Goal: Information Seeking & Learning: Learn about a topic

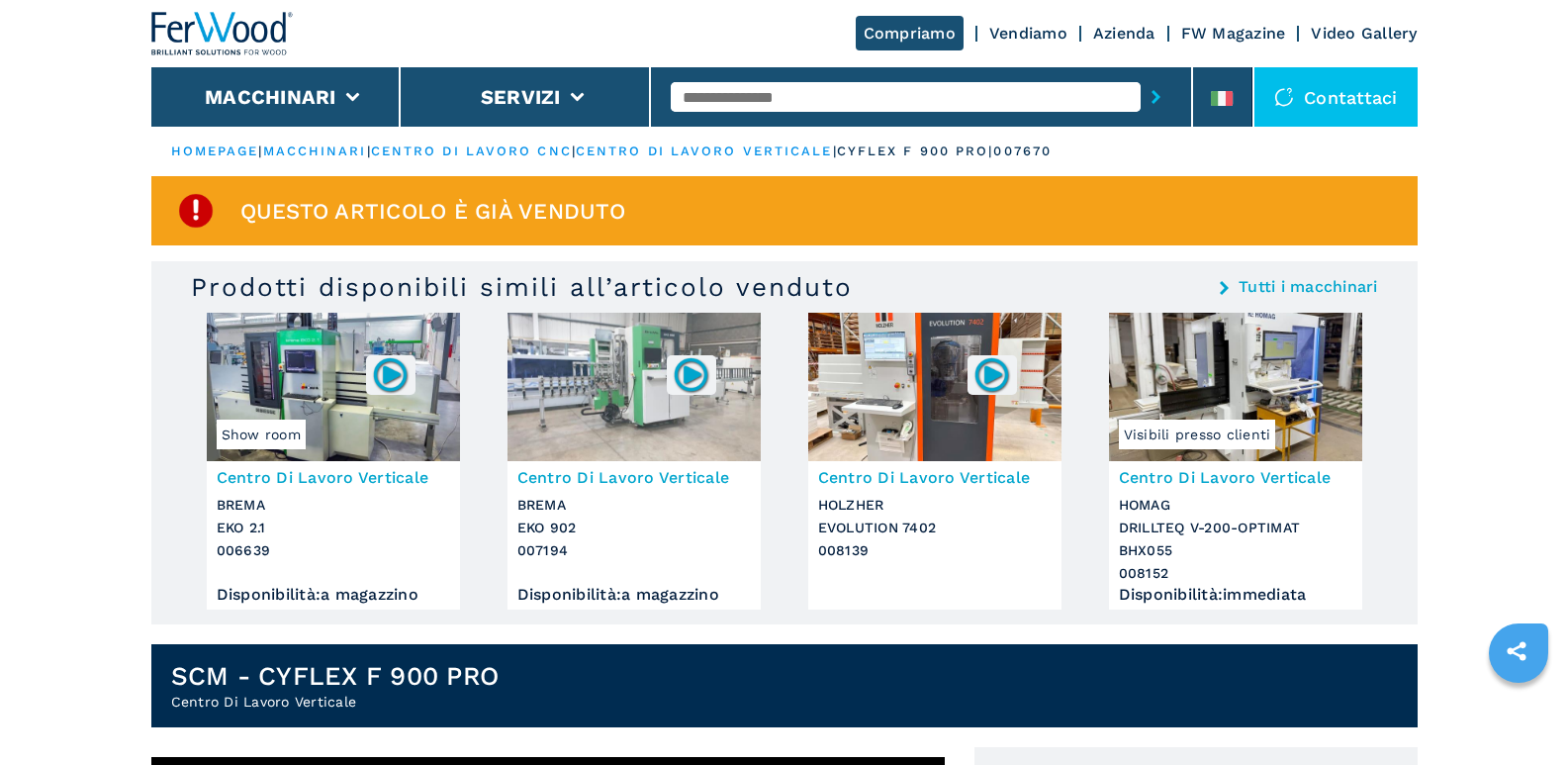
click at [923, 421] on img at bounding box center [935, 386] width 254 height 148
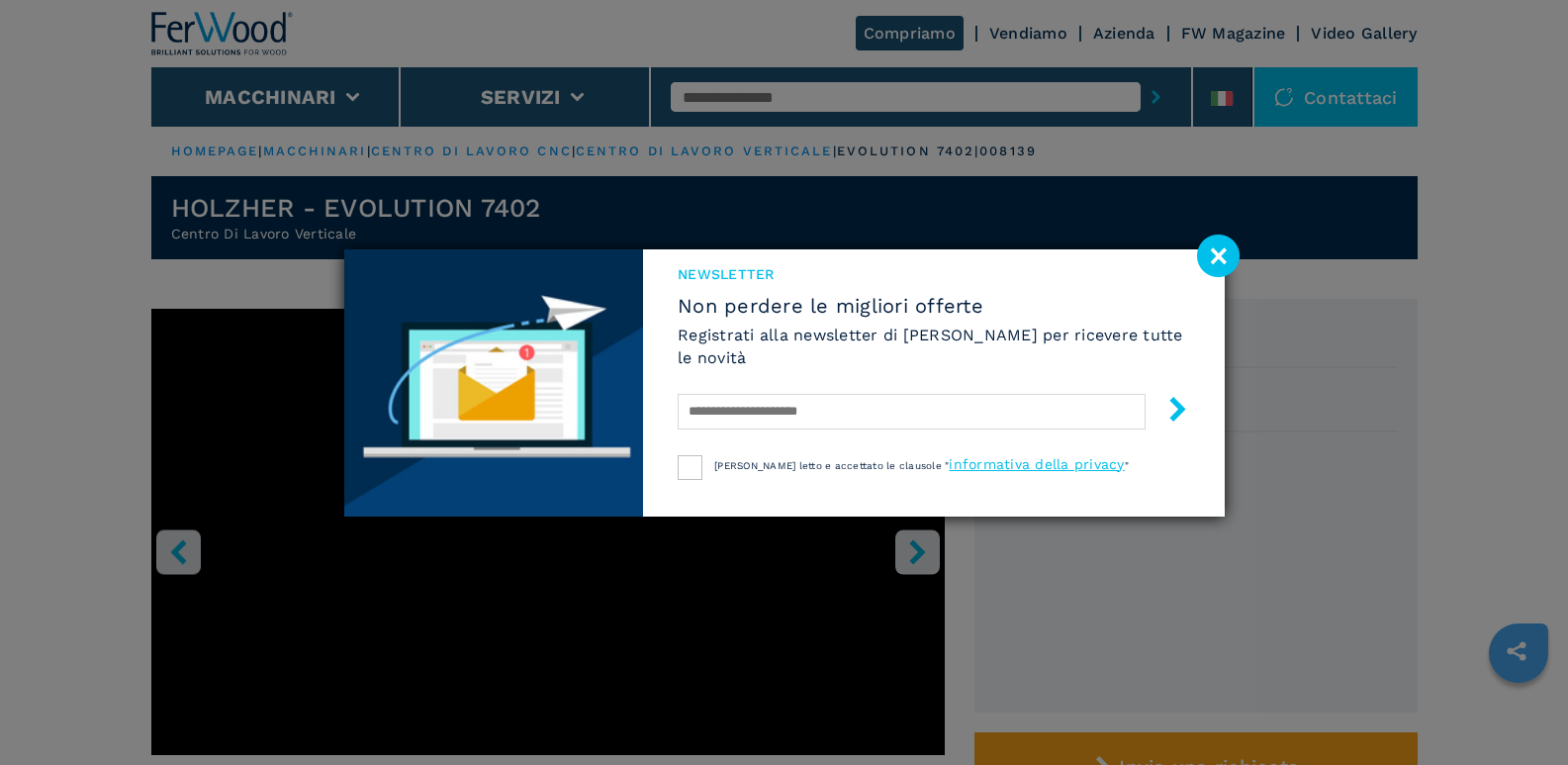
click at [1220, 257] on image at bounding box center [1219, 256] width 43 height 43
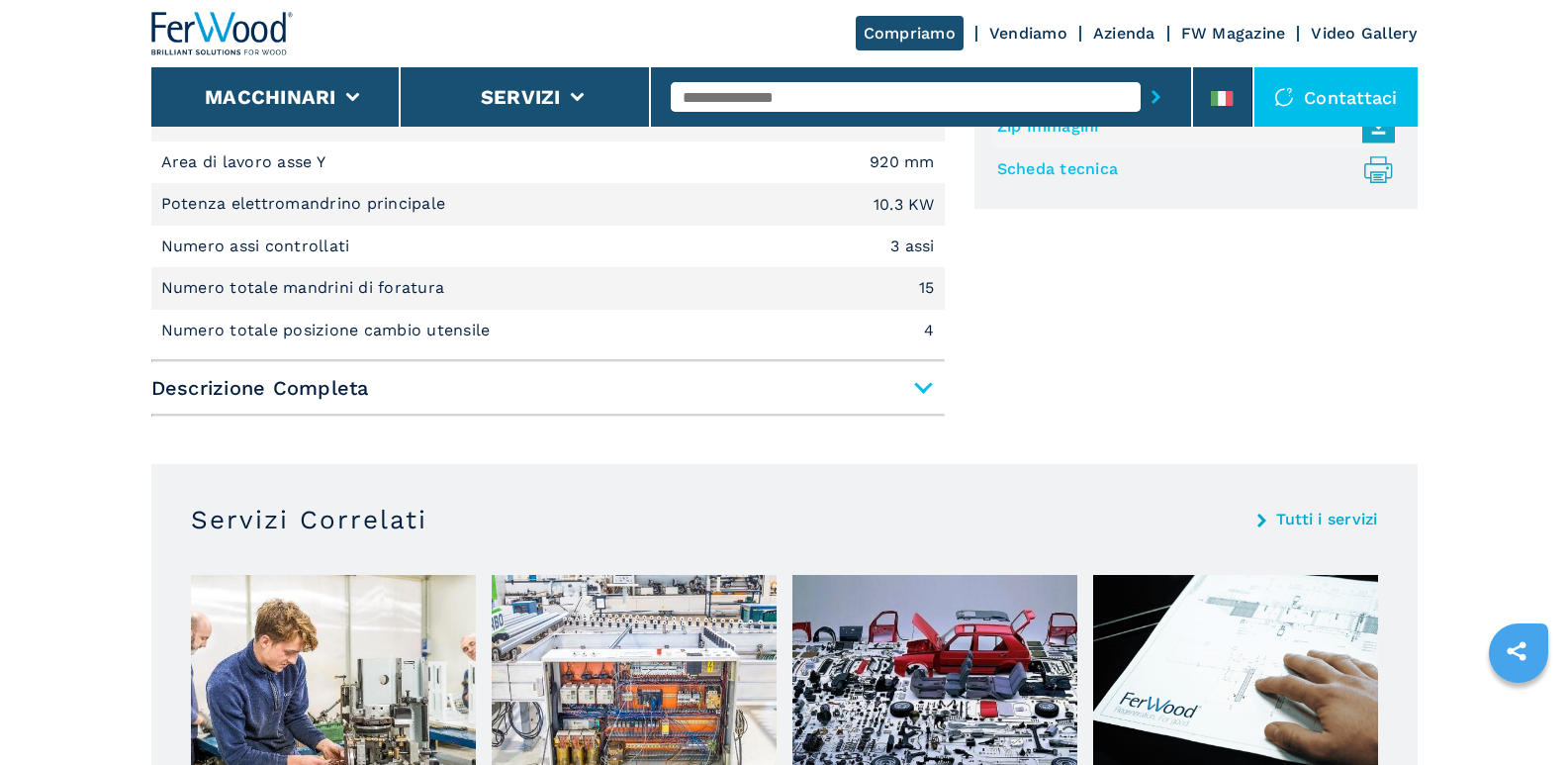
scroll to position [890, 0]
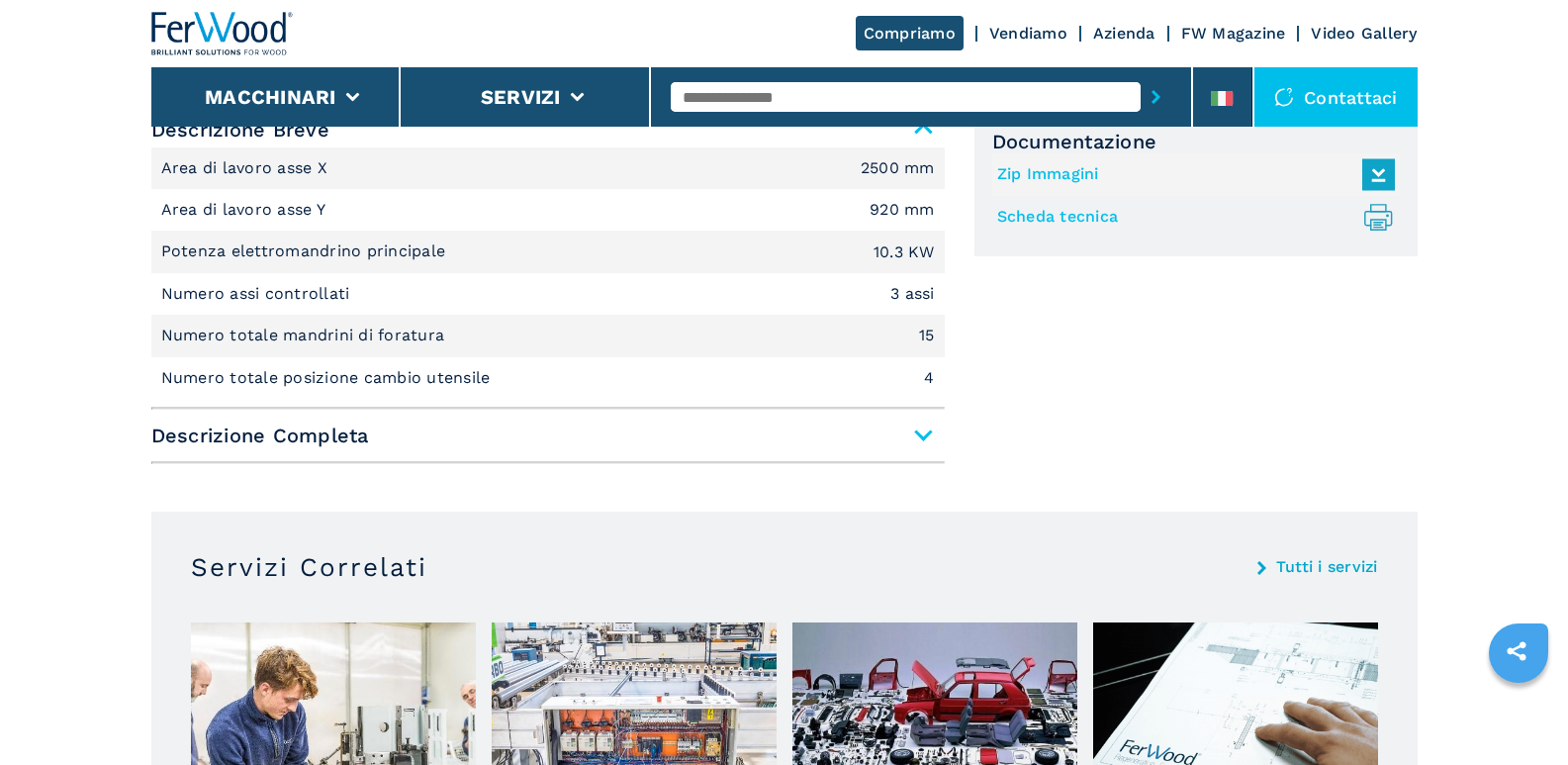
click at [918, 432] on span "Descrizione Completa" at bounding box center [548, 436] width 794 height 36
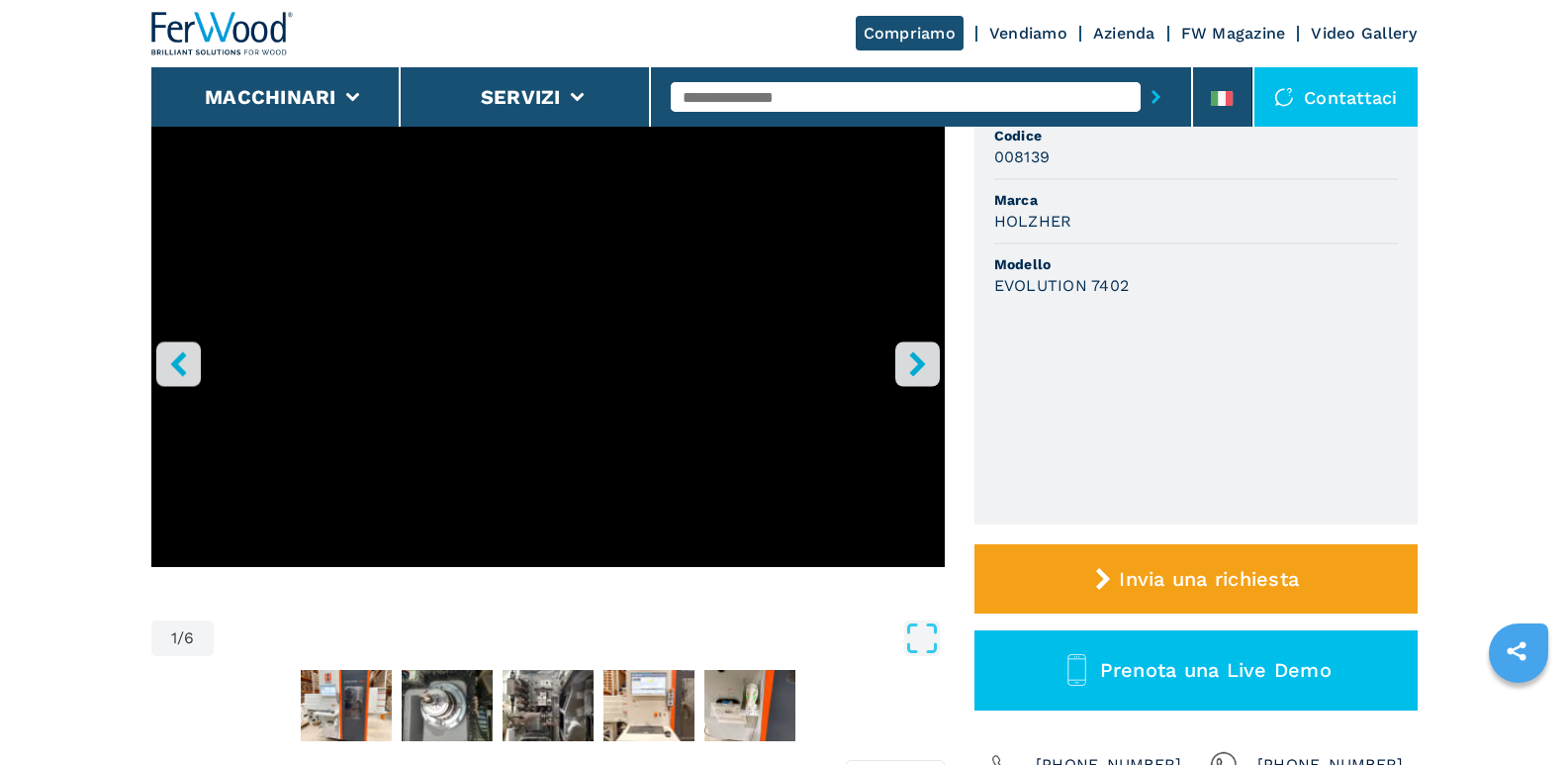
scroll to position [0, 0]
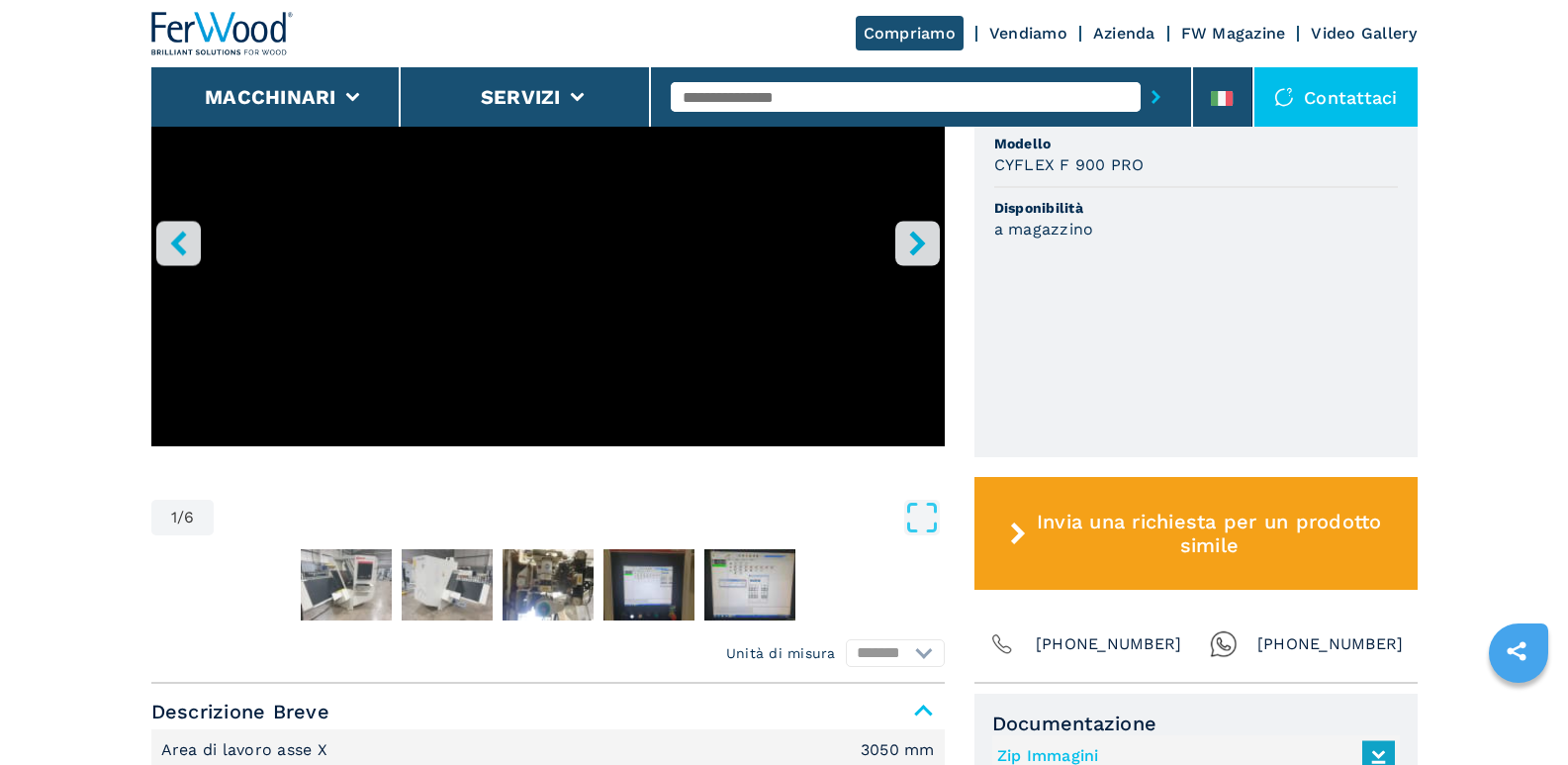
scroll to position [792, 0]
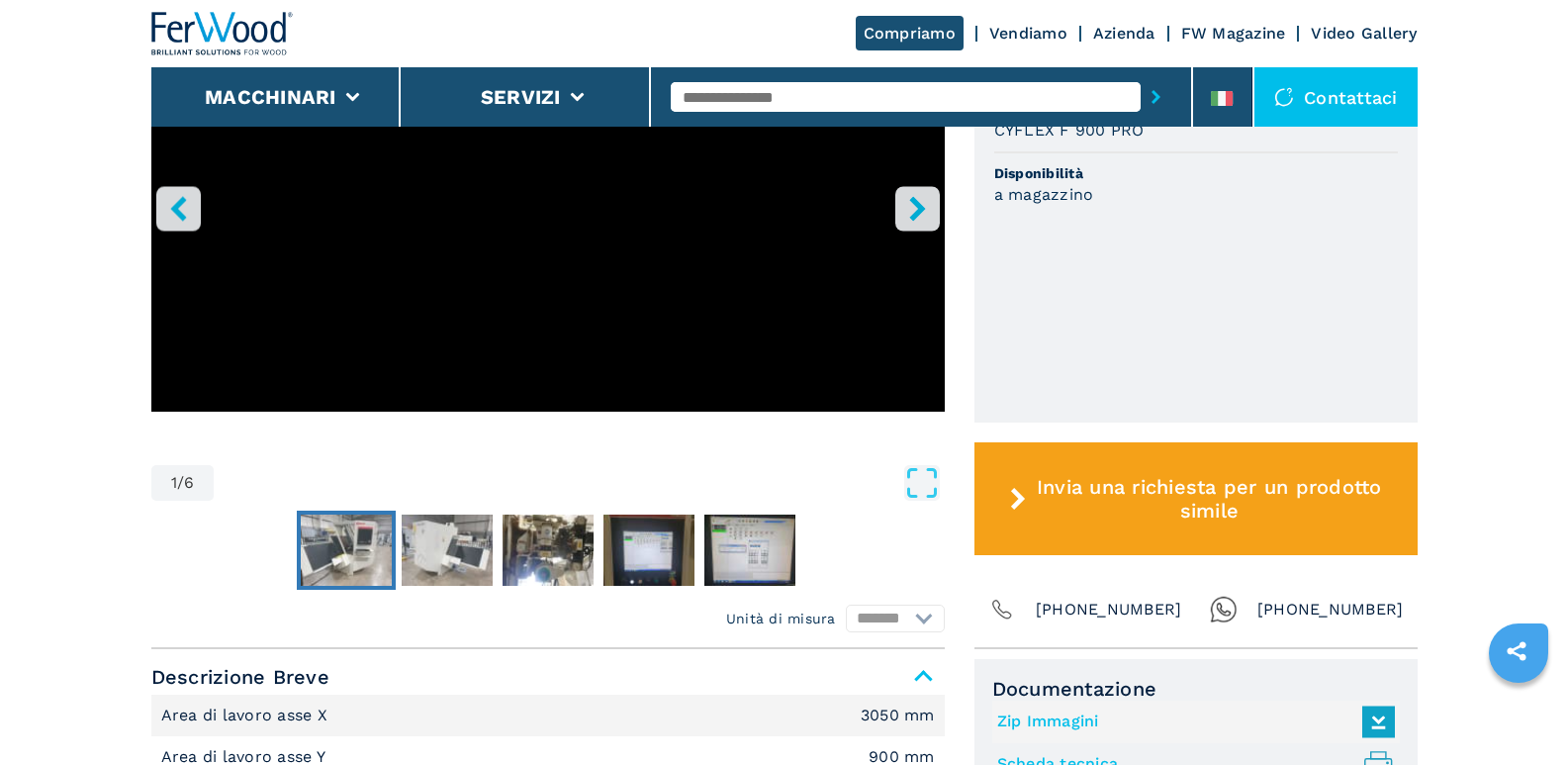
click at [354, 544] on img "Go to Slide 2" at bounding box center [346, 550] width 92 height 72
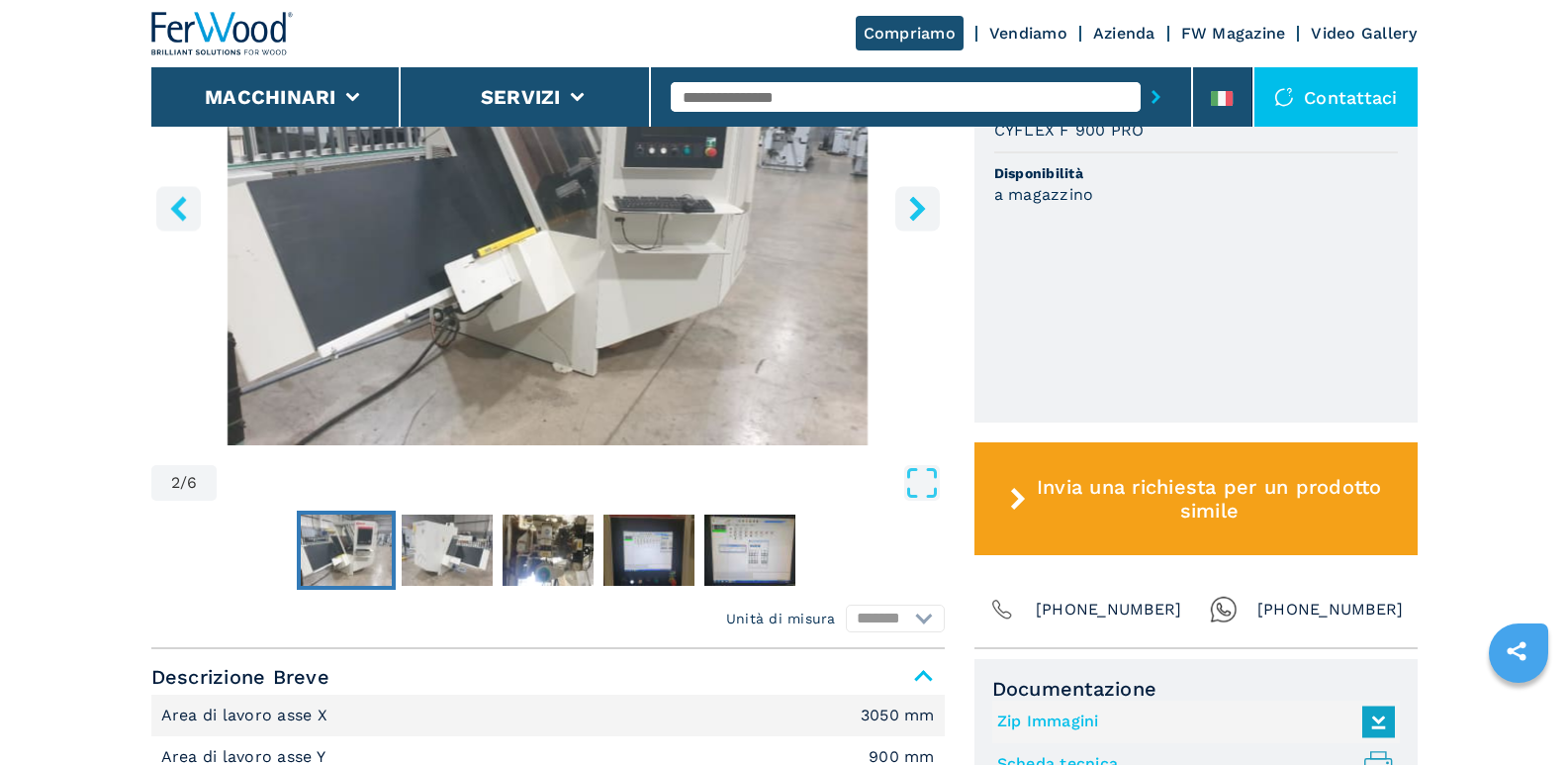
click at [419, 201] on img "Go to Slide 2" at bounding box center [548, 205] width 794 height 479
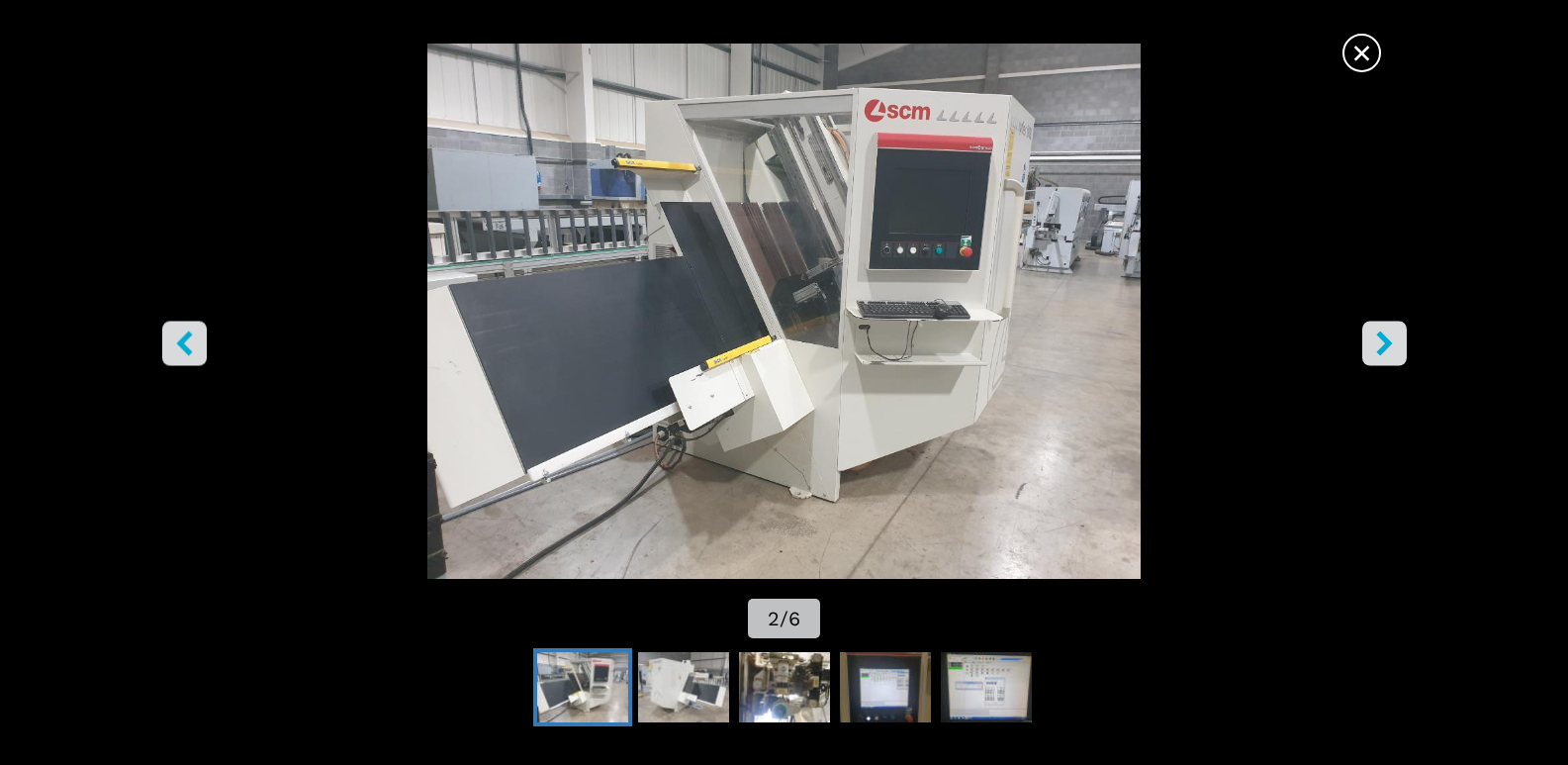
click at [1383, 346] on icon "right-button" at bounding box center [1385, 342] width 16 height 25
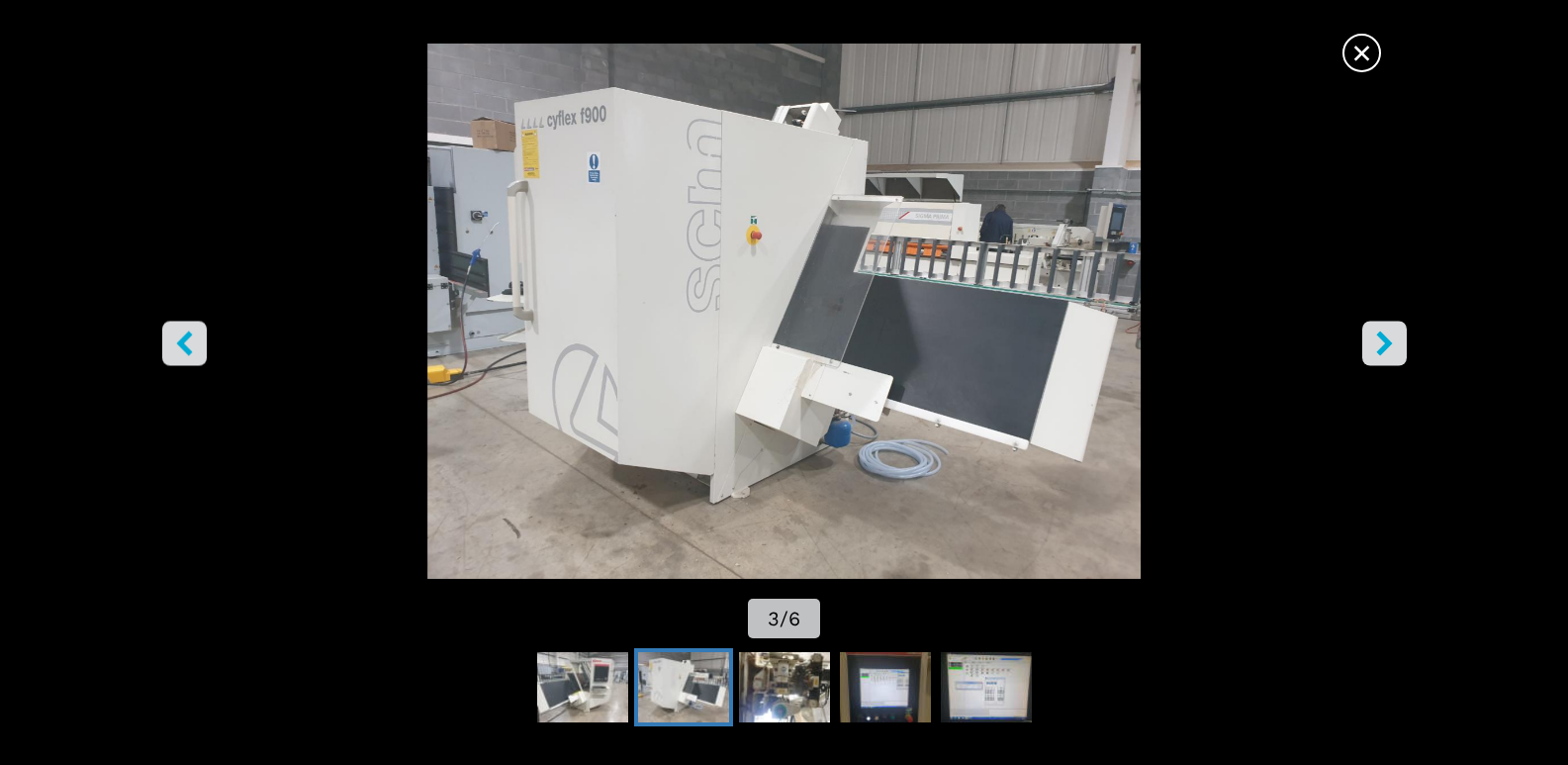
click at [1383, 346] on icon "right-button" at bounding box center [1385, 342] width 16 height 25
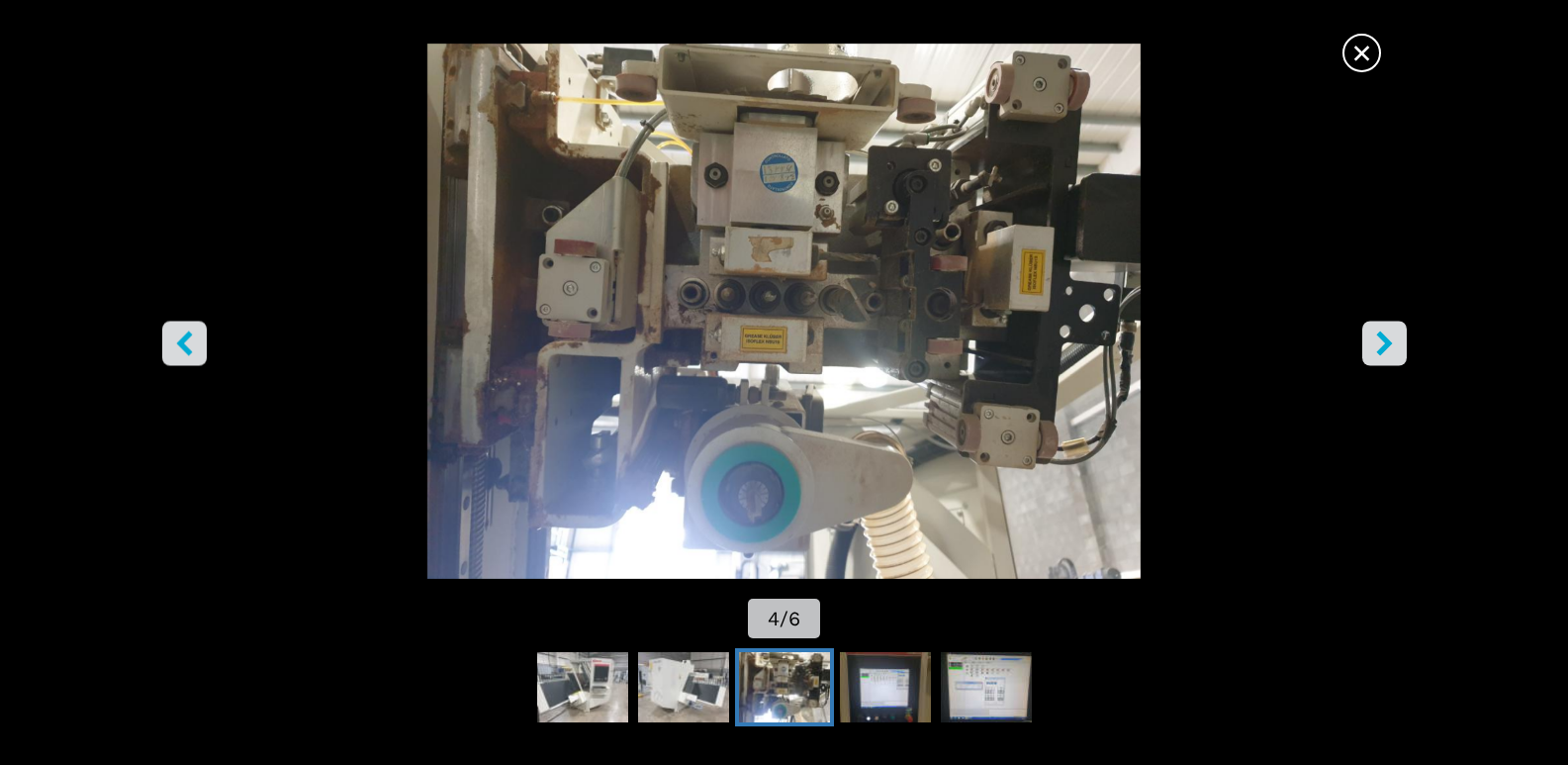
click at [1383, 346] on icon "right-button" at bounding box center [1385, 342] width 16 height 25
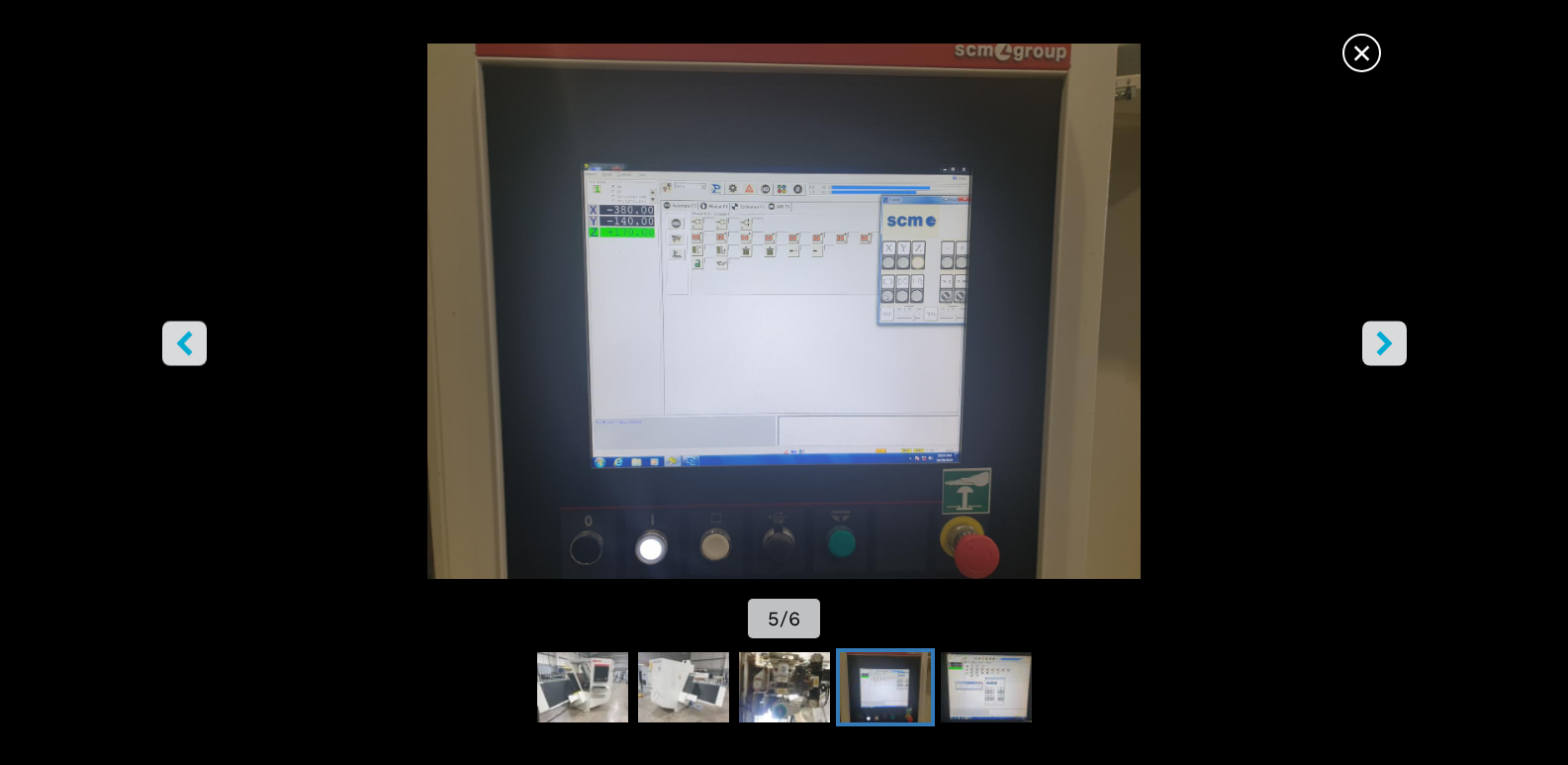
click at [1383, 346] on icon "right-button" at bounding box center [1385, 342] width 16 height 25
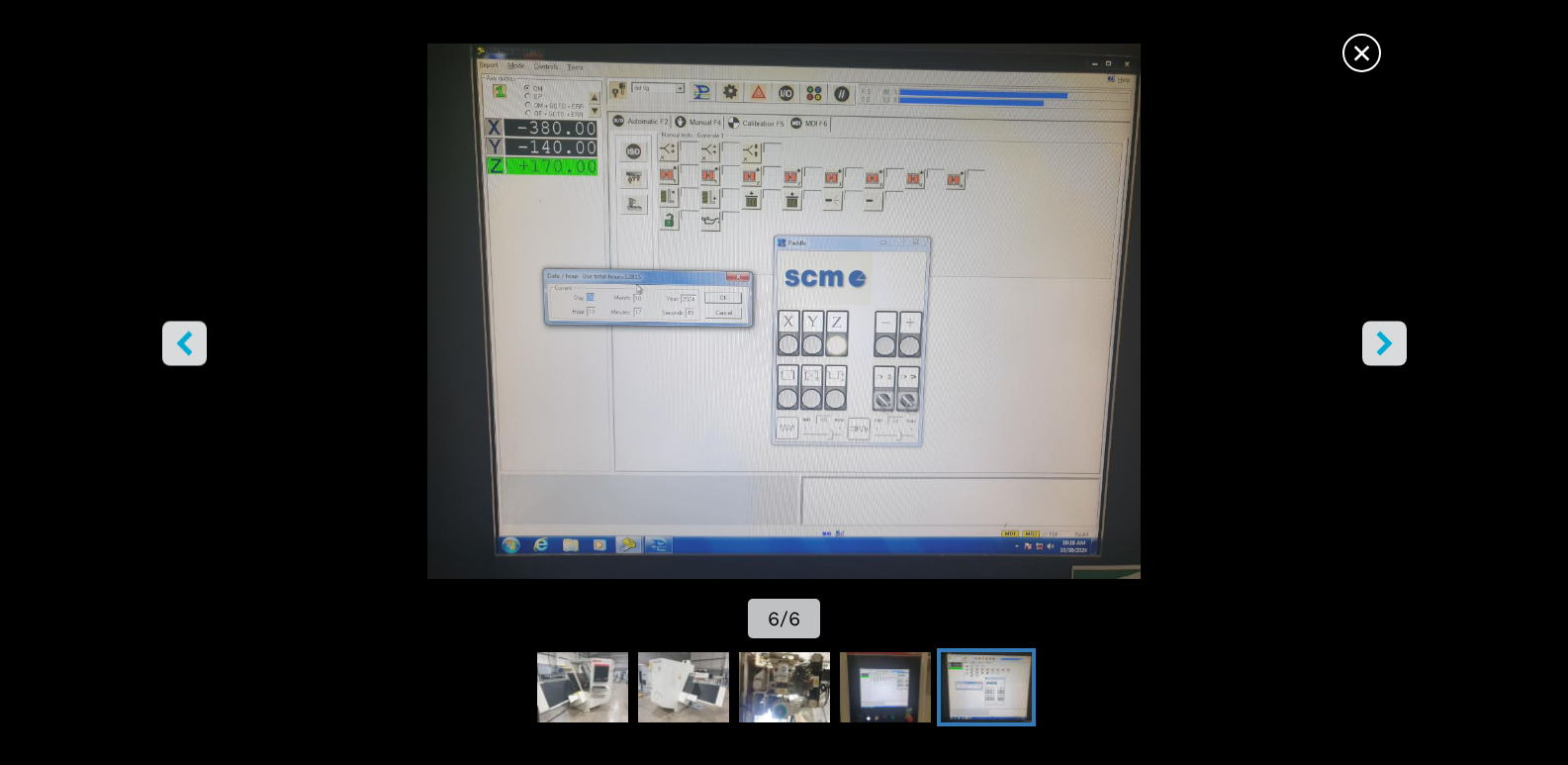
click at [1383, 345] on icon "right-button" at bounding box center [1385, 342] width 25 height 25
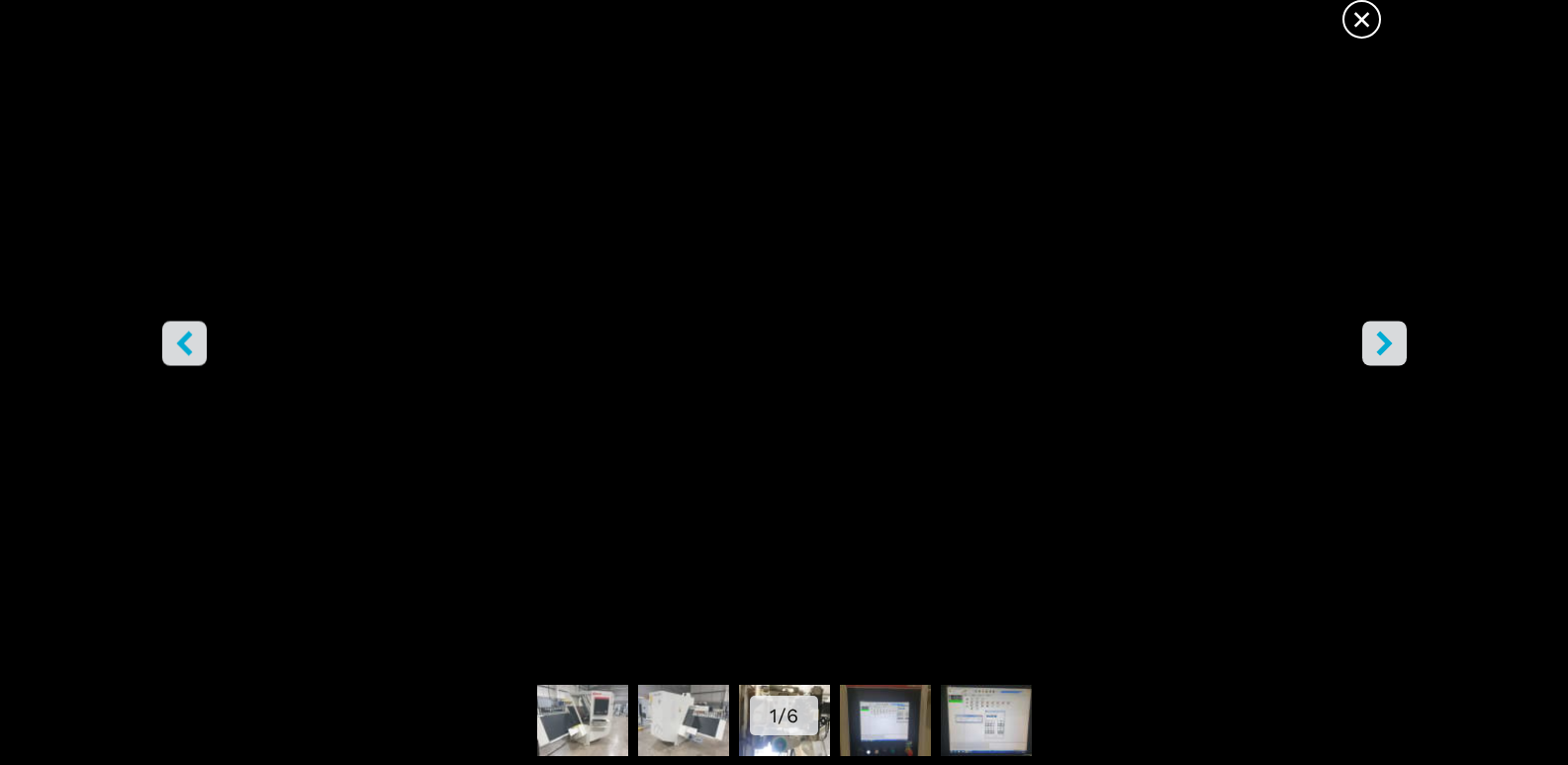
click at [1382, 345] on icon "right-button" at bounding box center [1385, 342] width 25 height 25
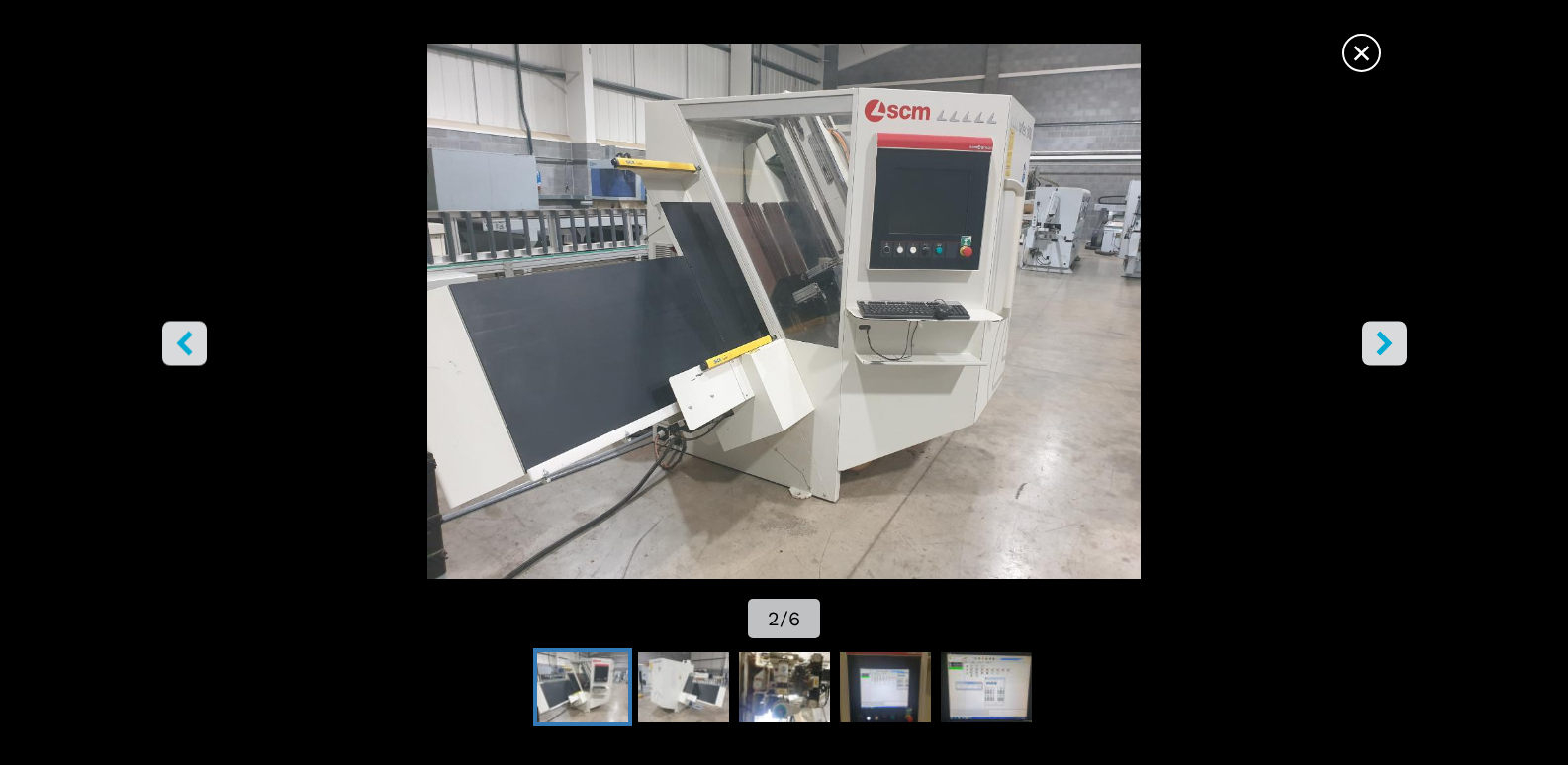
click at [1364, 56] on span "×" at bounding box center [1362, 49] width 35 height 35
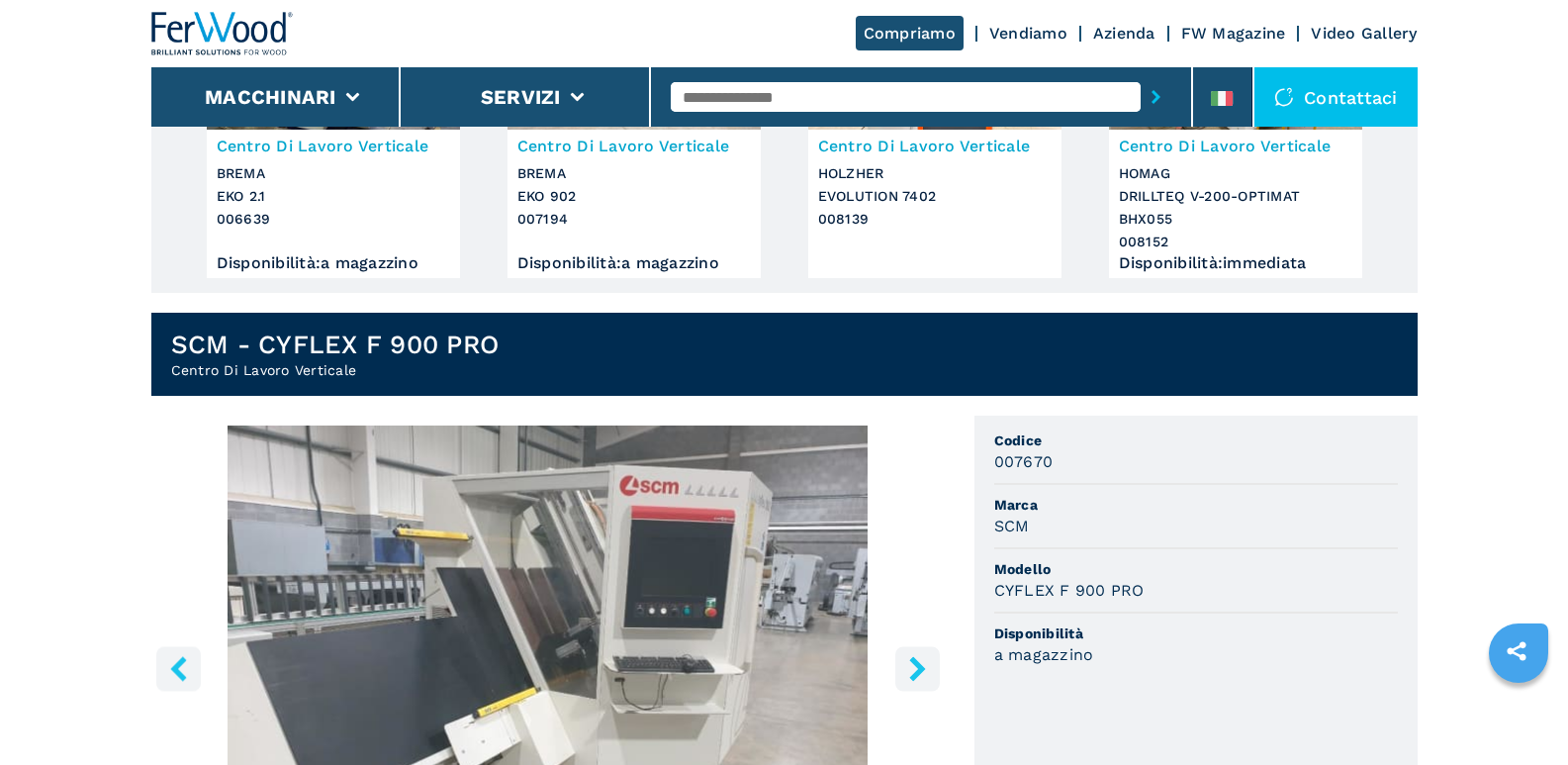
scroll to position [296, 0]
